Goal: Information Seeking & Learning: Check status

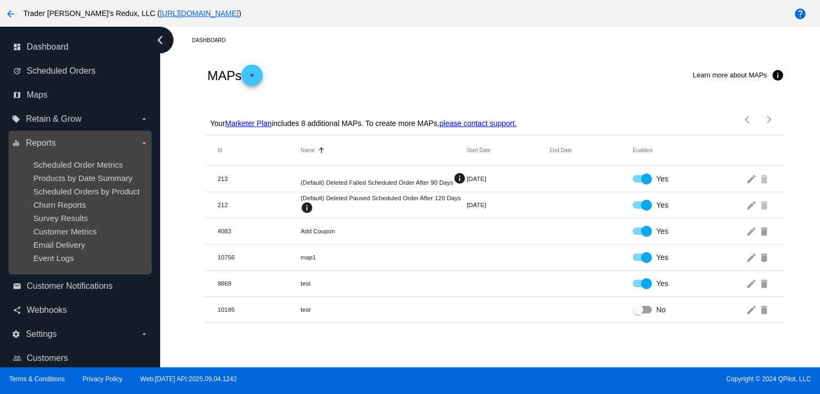
click at [59, 184] on ul "Scheduled Order Metrics Products by Date Summary Scheduled Orders by Product Ch…" at bounding box center [80, 212] width 136 height 120
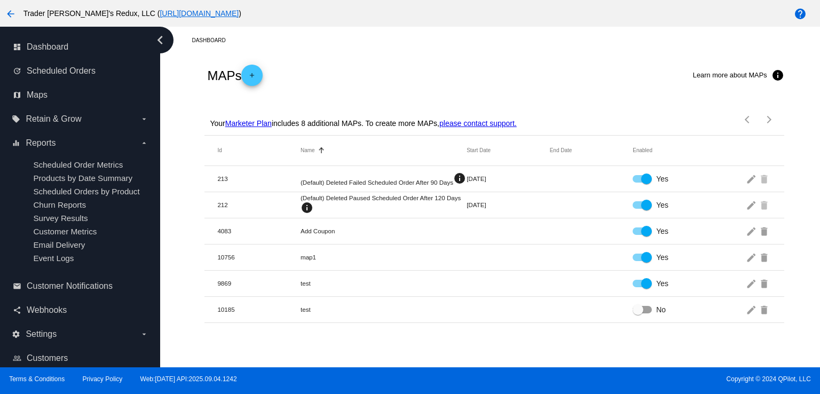
drag, startPoint x: 371, startPoint y: 47, endPoint x: 346, endPoint y: 59, distance: 27.7
click at [371, 47] on div "Dashboard" at bounding box center [503, 40] width 622 height 17
click at [94, 72] on span "Scheduled Orders" at bounding box center [61, 71] width 69 height 10
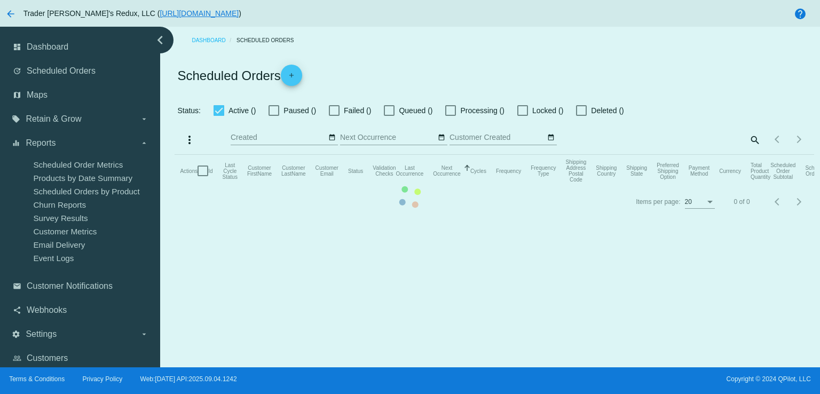
click at [175, 155] on mat-table "Actions Id Last Cycle Status Customer FirstName Customer LastName Customer Emai…" at bounding box center [494, 171] width 639 height 32
checkbox input "false"
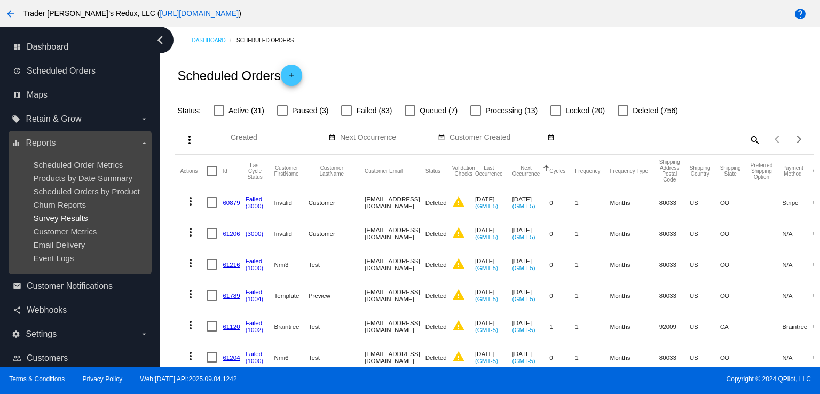
click at [68, 220] on span "Survey Results" at bounding box center [60, 218] width 54 height 9
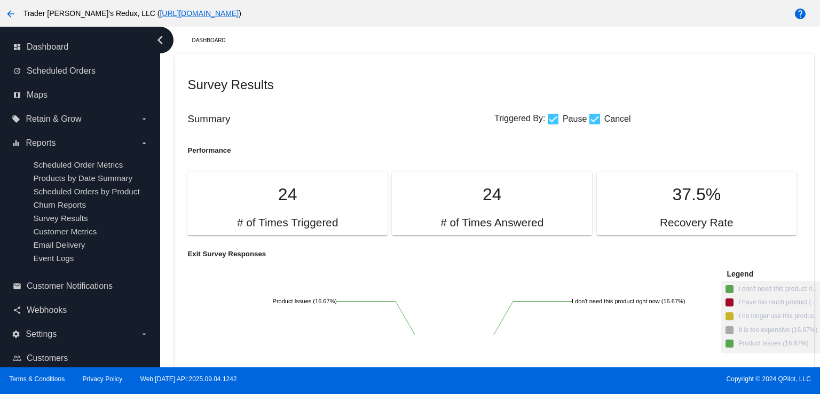
click at [434, 152] on h5 "Performance" at bounding box center [340, 150] width 307 height 8
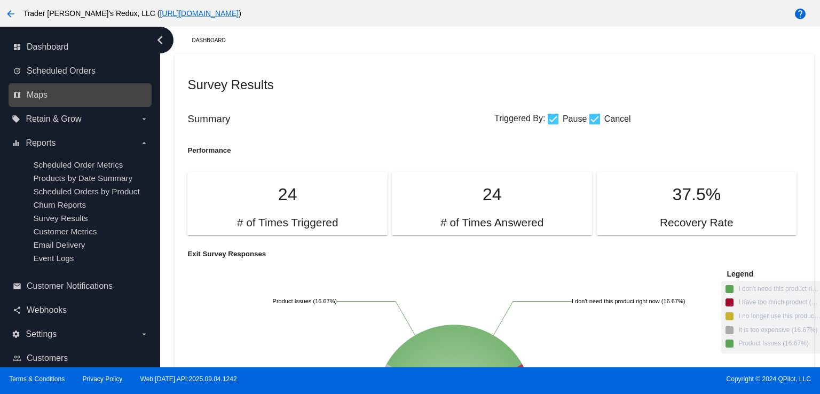
click at [59, 97] on link "map Maps" at bounding box center [81, 95] width 136 height 17
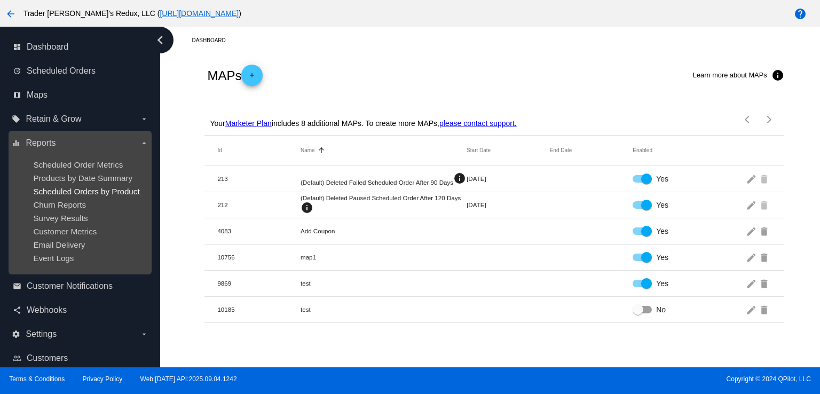
drag, startPoint x: 50, startPoint y: 225, endPoint x: 57, endPoint y: 189, distance: 37.1
click at [49, 225] on ul "Scheduled Order Metrics Products by Date Summary Scheduled Orders by Product Ch…" at bounding box center [80, 212] width 136 height 120
click at [51, 213] on ul "Scheduled Order Metrics Products by Date Summary Scheduled Orders by Product Ch…" at bounding box center [80, 212] width 136 height 120
click at [51, 212] on ul "Scheduled Order Metrics Products by Date Summary Scheduled Orders by Product Ch…" at bounding box center [80, 212] width 136 height 120
click at [95, 182] on span "Products by Date Summary" at bounding box center [82, 178] width 99 height 9
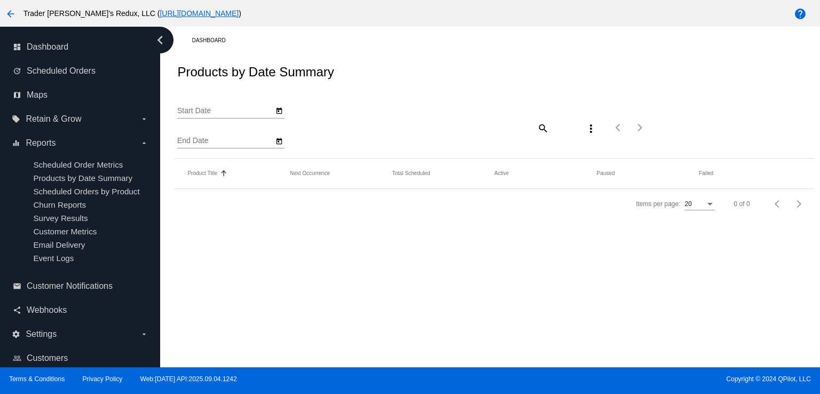
type input "[DATE]"
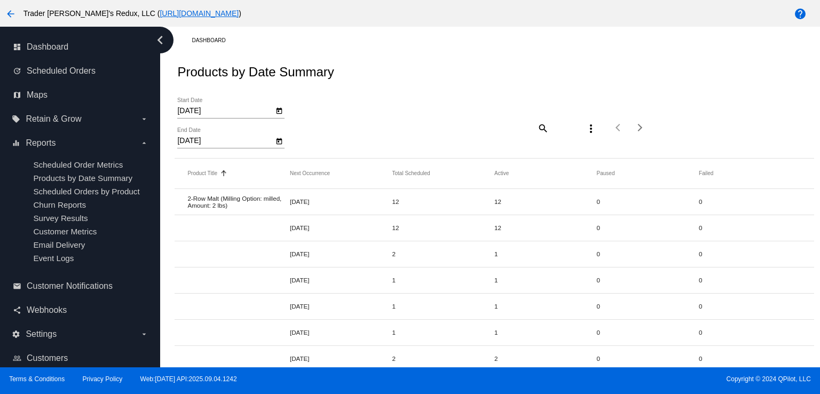
drag, startPoint x: 371, startPoint y: 73, endPoint x: 321, endPoint y: 35, distance: 62.8
click at [371, 73] on div "Products by Date Summary" at bounding box center [494, 72] width 639 height 36
